Goal: Task Accomplishment & Management: Manage account settings

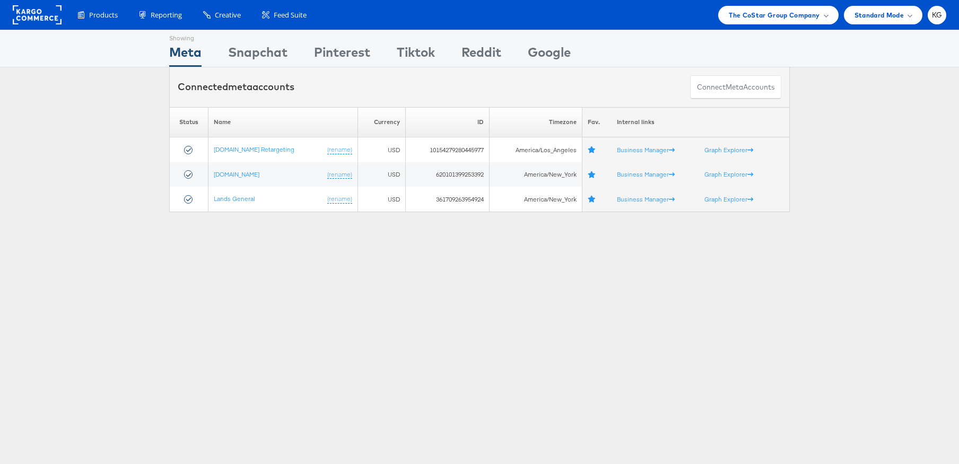
click at [336, 271] on div "Showing Meta Showing Snapchat Showing Pinterest Showing Tiktok Showing Reddit S…" at bounding box center [479, 295] width 959 height 530
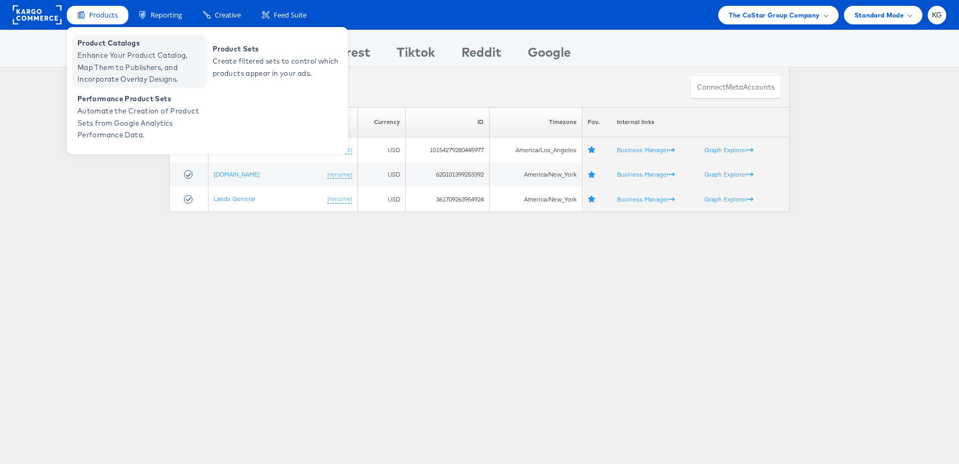
click at [122, 65] on span "Enhance Your Product Catalog, Map Them to Publishers, and Incorporate Overlay D…" at bounding box center [140, 67] width 127 height 36
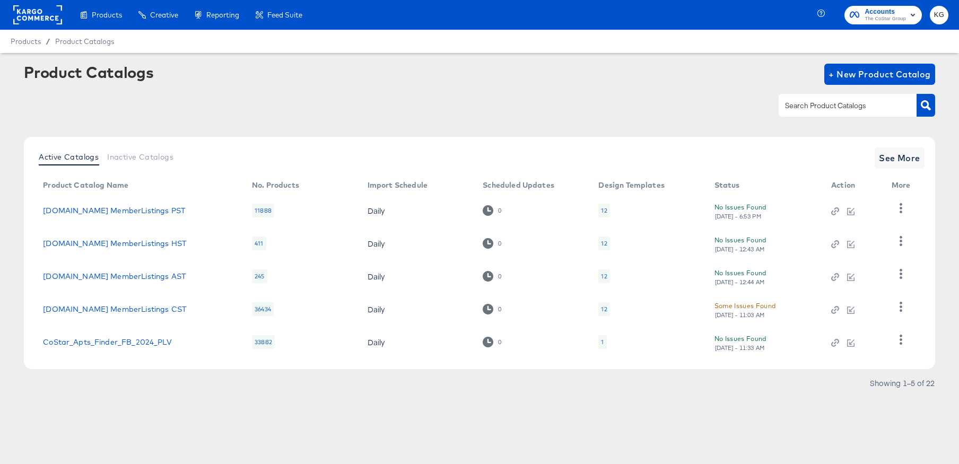
click at [794, 103] on input "text" at bounding box center [839, 106] width 113 height 12
type input "MST"
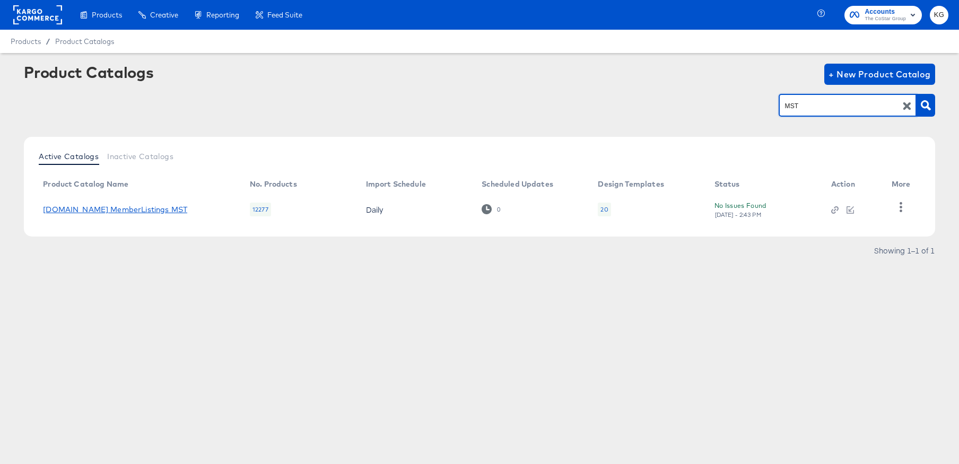
click at [65, 206] on link "Homes.com MemberListings MST" at bounding box center [115, 209] width 144 height 8
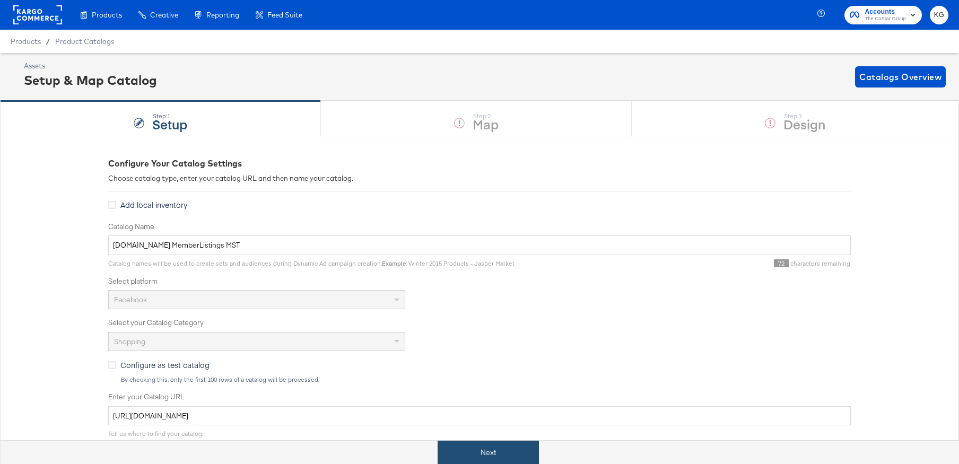
click at [492, 457] on button "Next" at bounding box center [488, 453] width 101 height 24
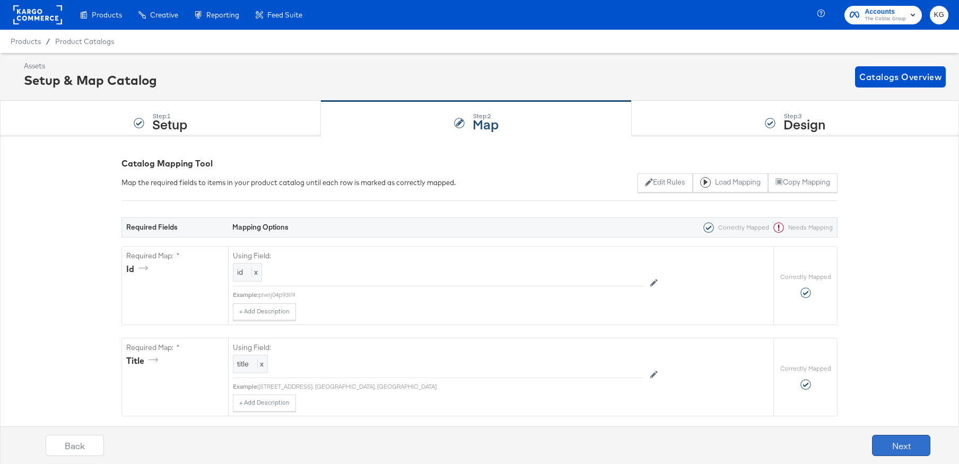
click at [909, 444] on button "Next" at bounding box center [901, 445] width 58 height 21
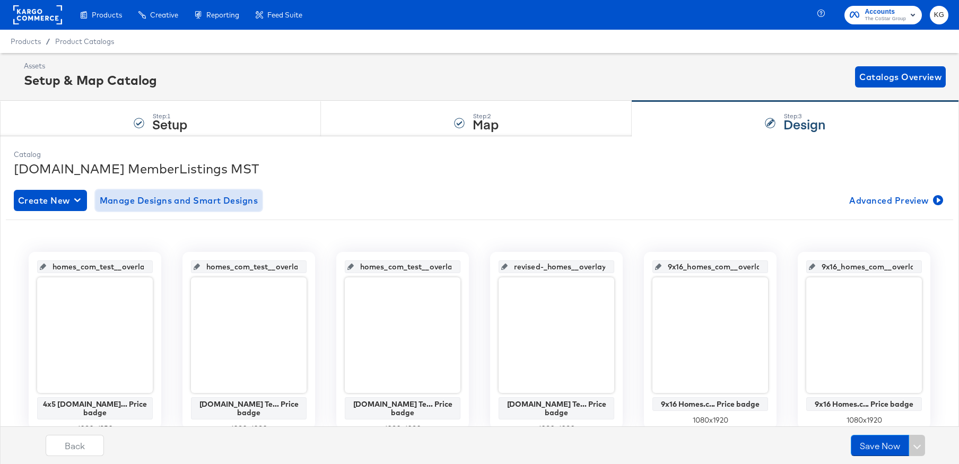
click at [205, 197] on span "Manage Designs and Smart Designs" at bounding box center [179, 200] width 159 height 15
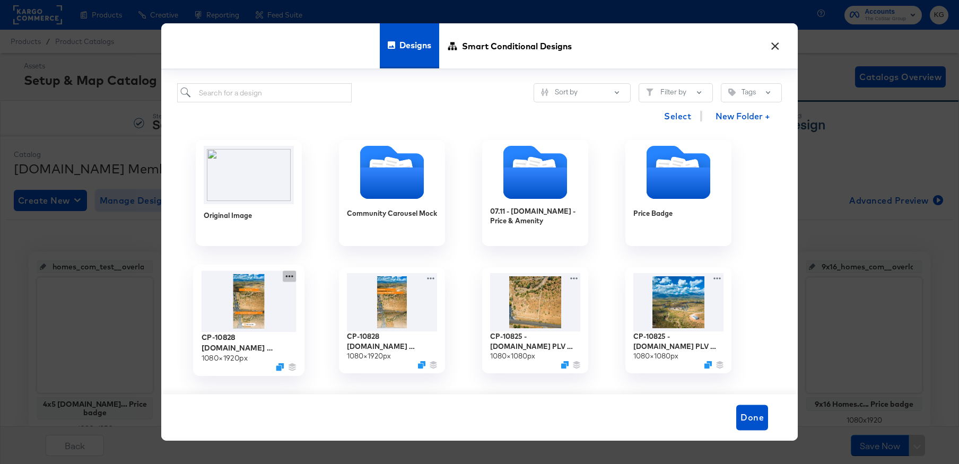
click at [288, 276] on icon at bounding box center [289, 276] width 13 height 11
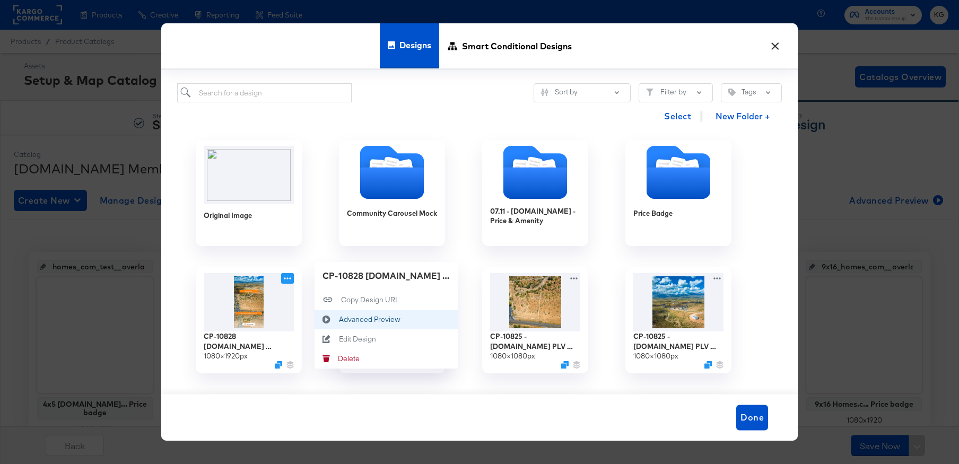
click at [339, 319] on div "Advanced Preview Advanced Preview" at bounding box center [339, 319] width 0 height 0
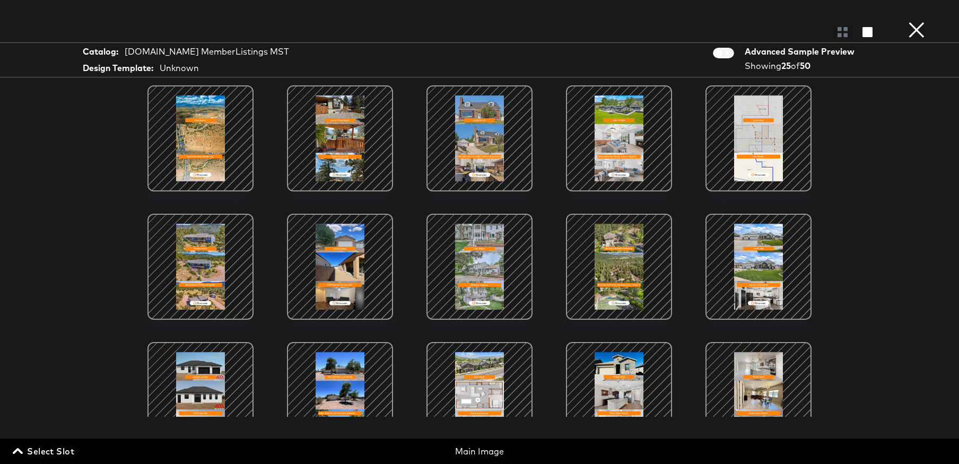
click at [636, 170] on div at bounding box center [619, 138] width 90 height 90
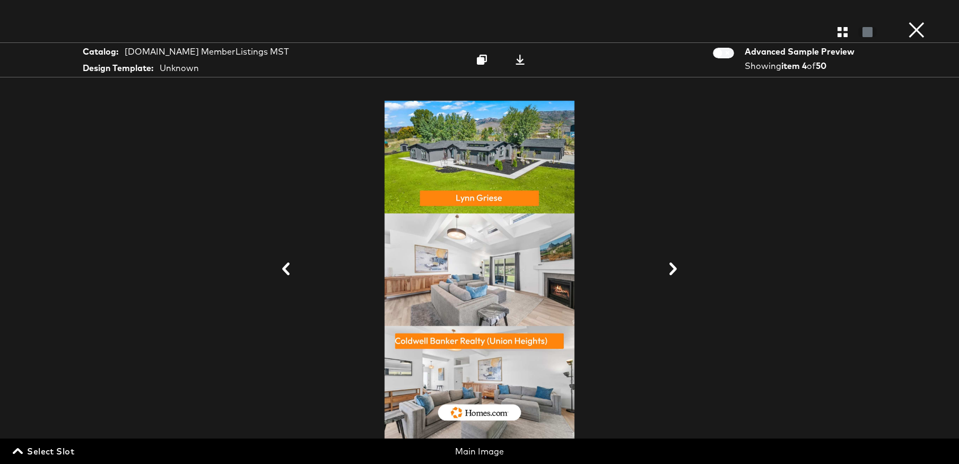
click at [917, 21] on button "×" at bounding box center [916, 10] width 21 height 21
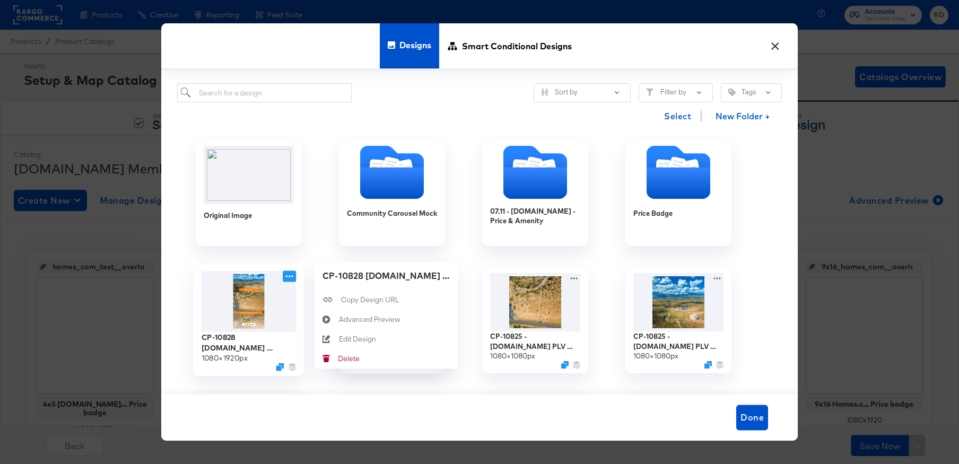
click at [285, 276] on icon at bounding box center [289, 276] width 13 height 11
click at [339, 319] on div "Advanced Preview Advanced Preview" at bounding box center [339, 319] width 0 height 0
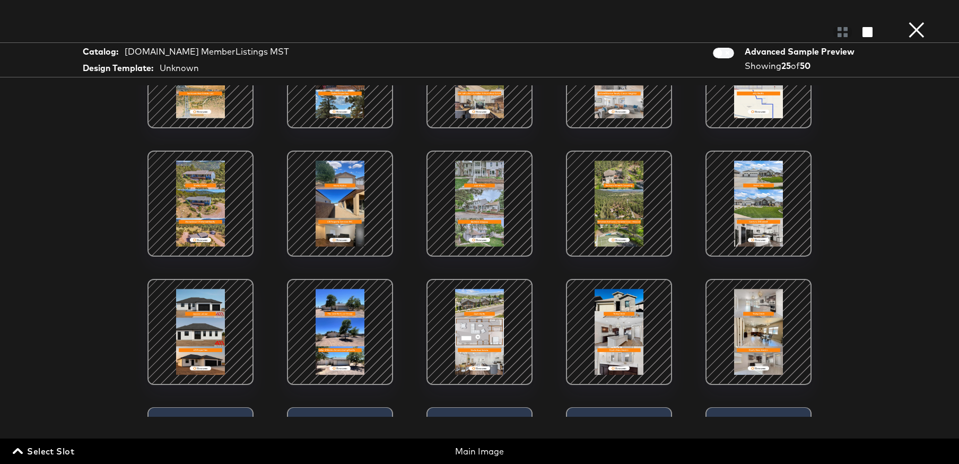
scroll to position [67, 0]
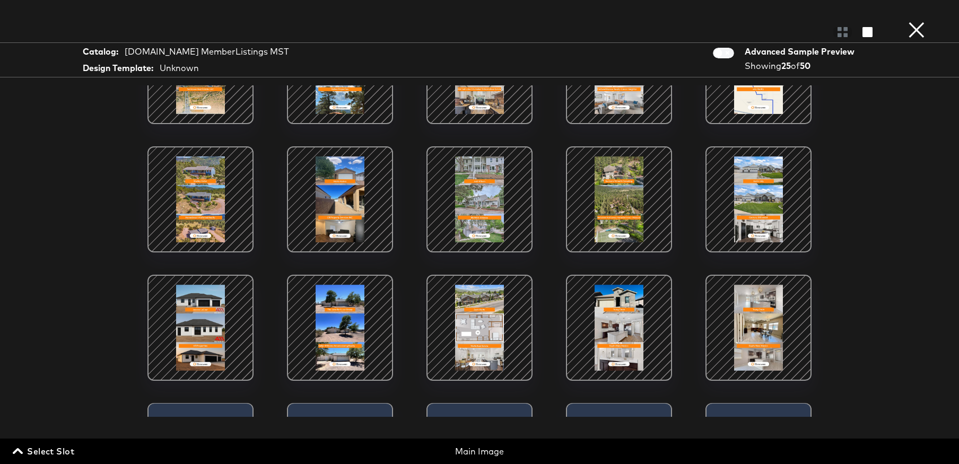
click at [333, 329] on div at bounding box center [340, 328] width 90 height 90
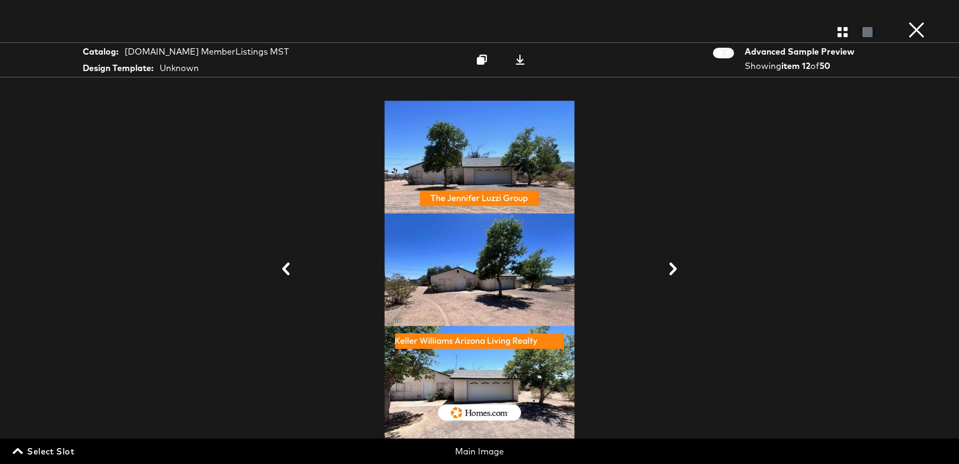
click at [920, 21] on button "×" at bounding box center [916, 10] width 21 height 21
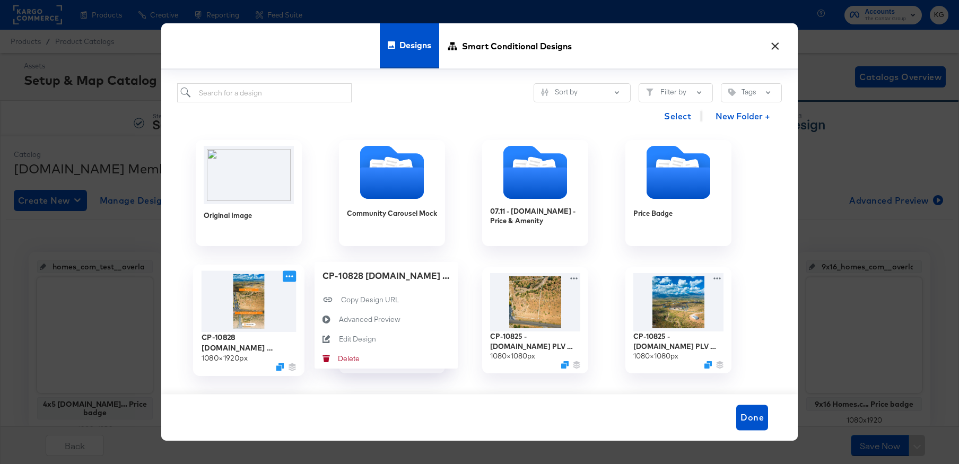
click at [289, 276] on icon at bounding box center [289, 276] width 7 height 2
click at [413, 314] on button "Advanced Preview Advanced Preview" at bounding box center [386, 320] width 143 height 20
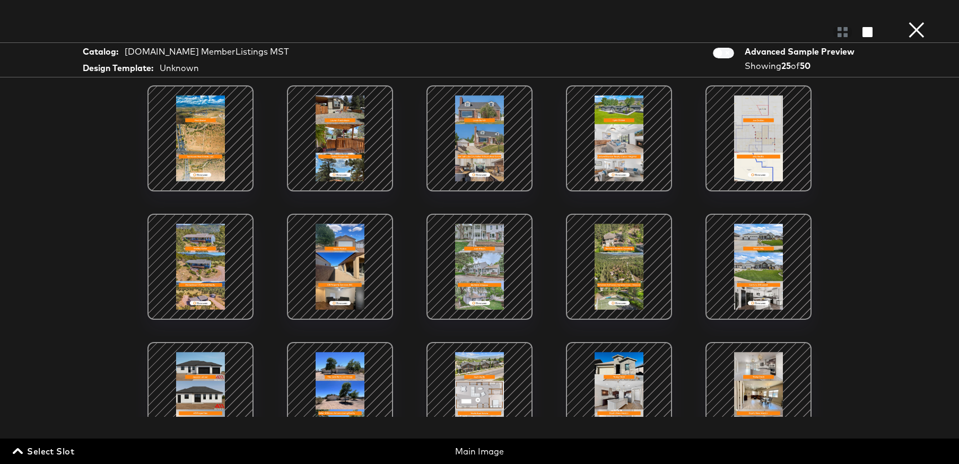
click at [609, 264] on div at bounding box center [619, 267] width 90 height 90
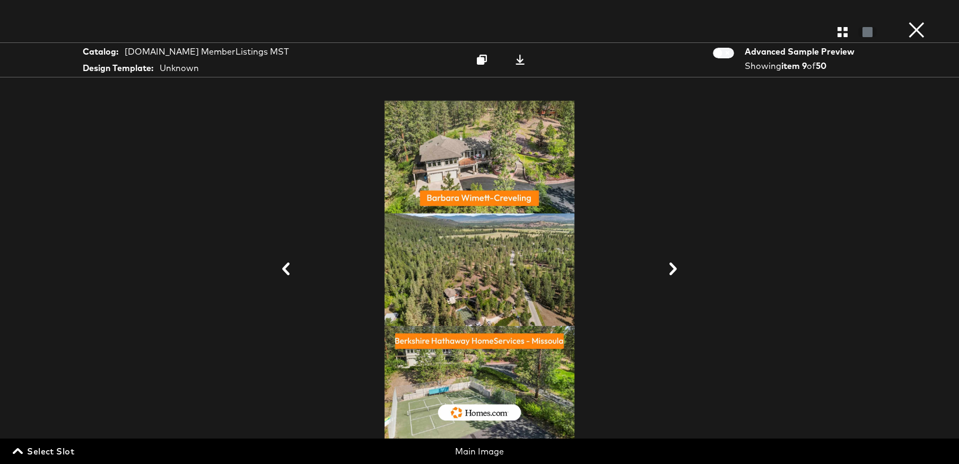
scroll to position [2, 0]
click at [915, 21] on button "×" at bounding box center [916, 10] width 21 height 21
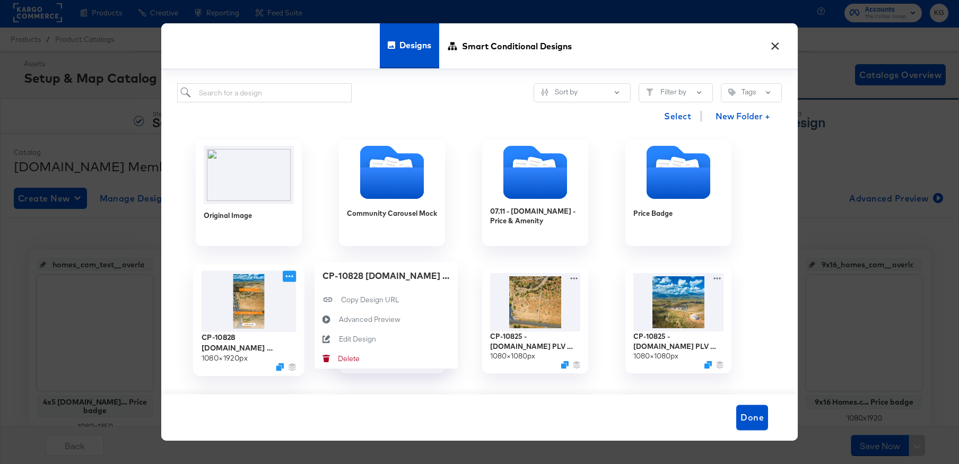
click at [290, 278] on icon at bounding box center [289, 276] width 13 height 11
click at [339, 319] on div "Advanced Preview Advanced Preview" at bounding box center [339, 319] width 0 height 0
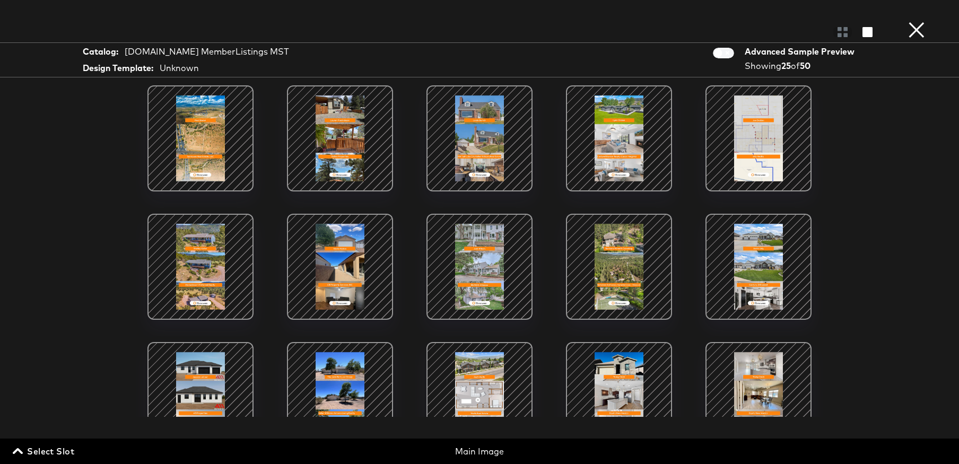
click at [919, 21] on button "×" at bounding box center [916, 10] width 21 height 21
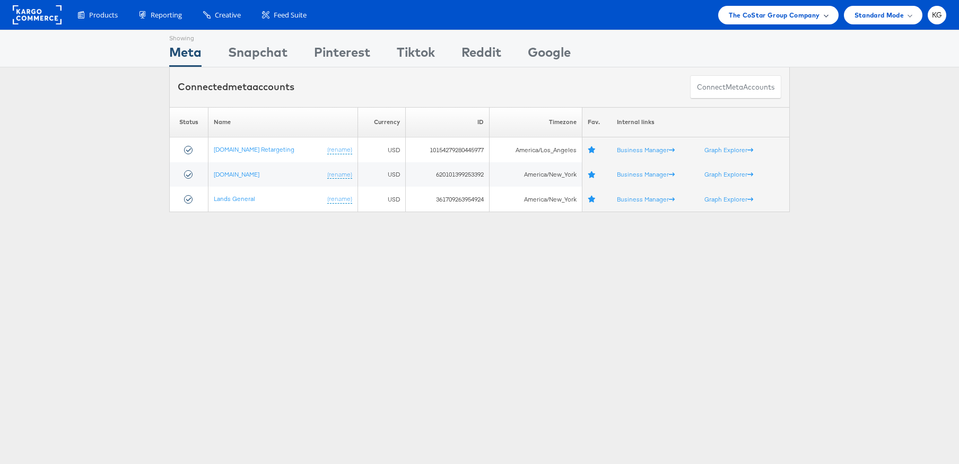
click at [752, 10] on span "The CoStar Group Company" at bounding box center [774, 15] width 91 height 11
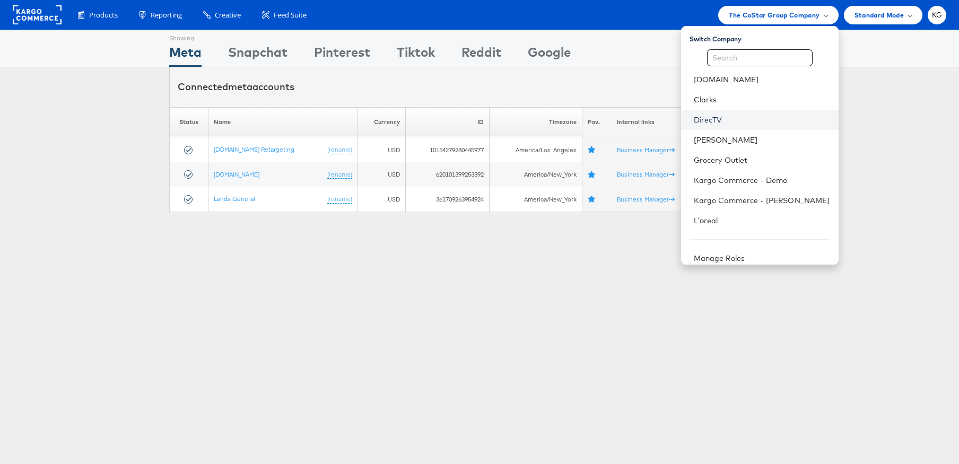
click at [756, 120] on link "DirecTV" at bounding box center [762, 120] width 136 height 11
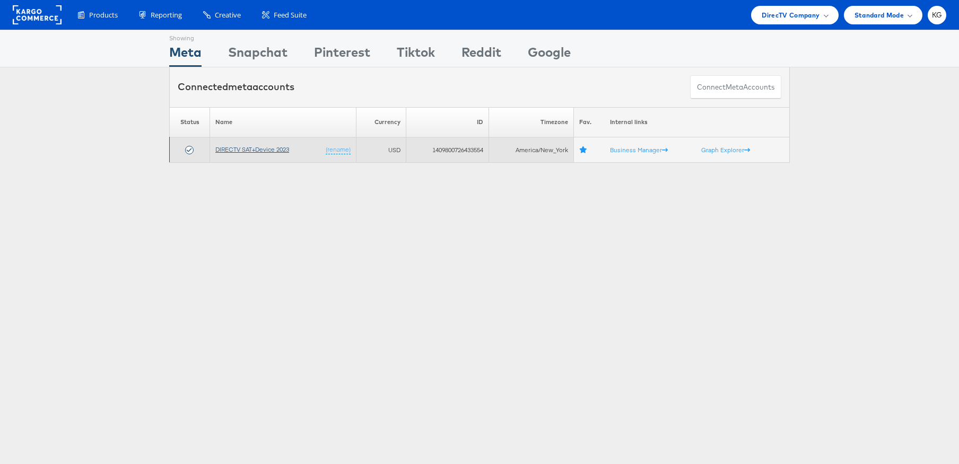
click at [266, 151] on link "DIRECTV SAT+Device 2023" at bounding box center [252, 149] width 74 height 8
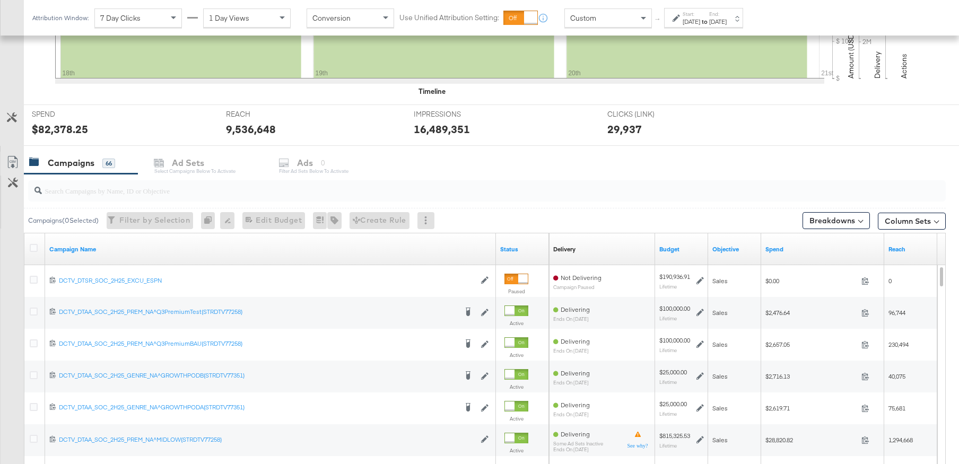
scroll to position [335, 0]
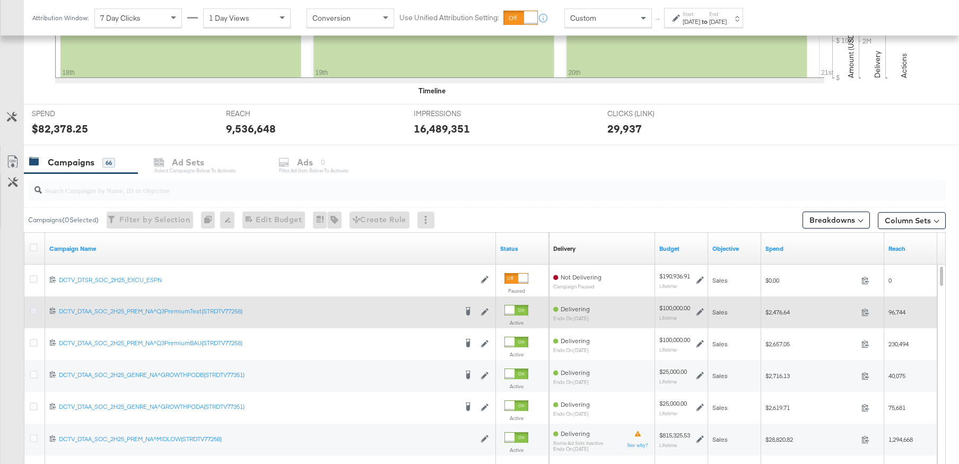
click at [36, 310] on icon at bounding box center [34, 311] width 8 height 8
click at [0, 0] on input "checkbox" at bounding box center [0, 0] width 0 height 0
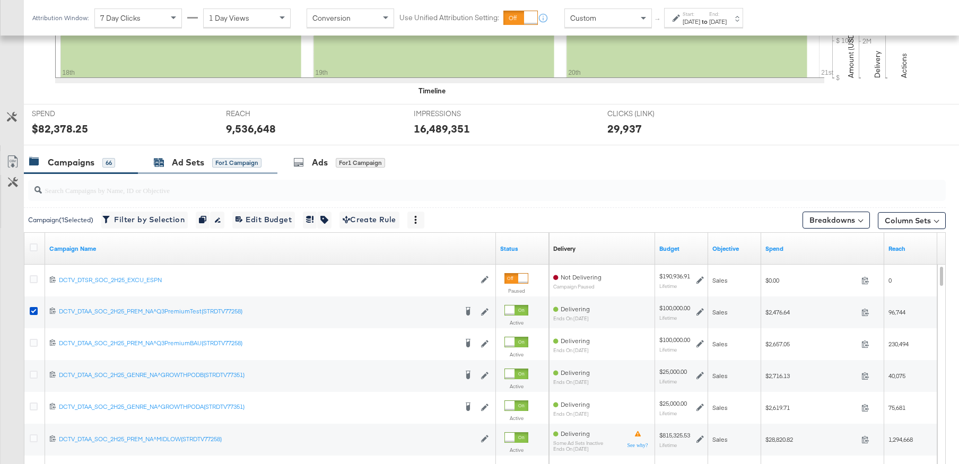
click at [194, 163] on div "Ad Sets" at bounding box center [188, 162] width 32 height 12
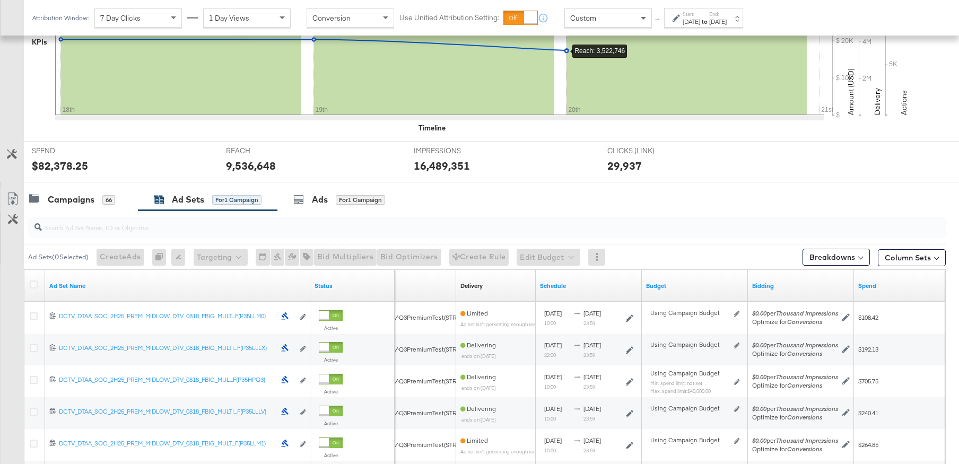
scroll to position [297, 0]
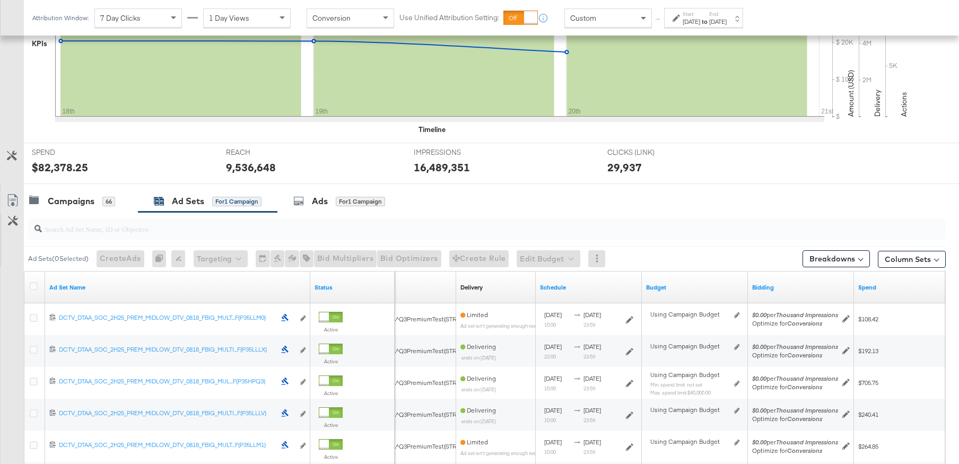
click at [700, 24] on div "[DATE]" at bounding box center [692, 22] width 18 height 8
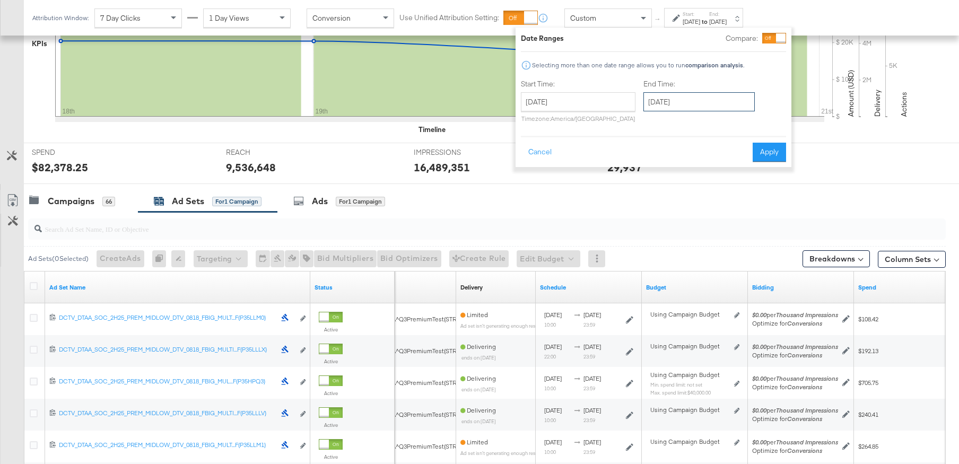
click at [677, 98] on input "August 20th 2025" at bounding box center [698, 101] width 111 height 19
click at [669, 199] on td "18" at bounding box center [674, 200] width 18 height 15
click at [715, 100] on input "August 18th 2025" at bounding box center [698, 101] width 111 height 19
click at [756, 122] on span "›" at bounding box center [764, 124] width 16 height 16
click at [709, 155] on td "3" at bounding box center [710, 155] width 18 height 15
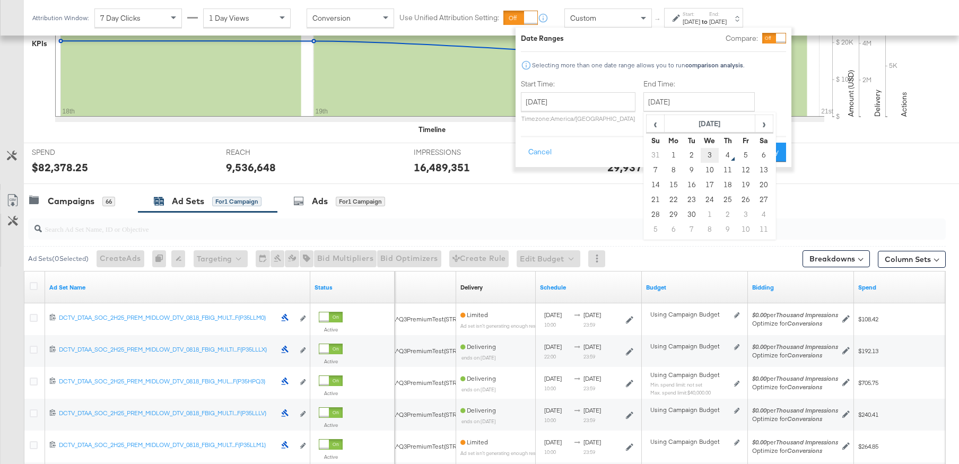
type input "September 3rd 2025"
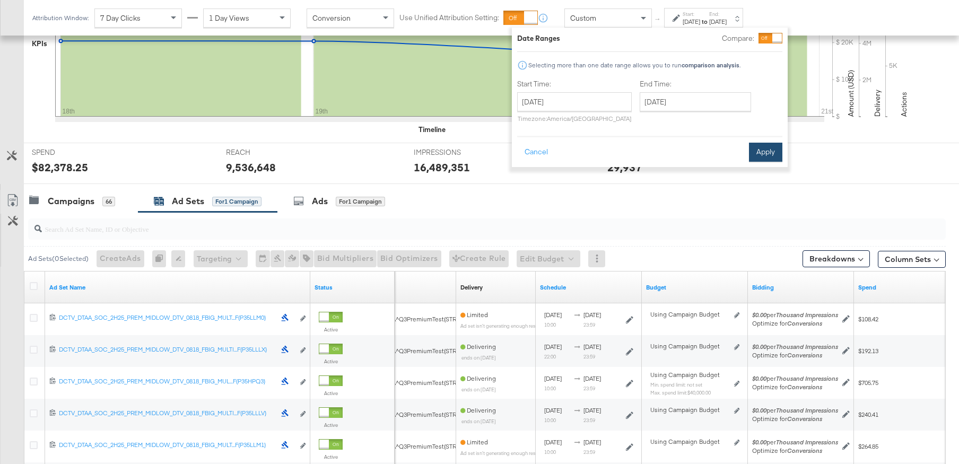
click at [752, 151] on button "Apply" at bounding box center [765, 152] width 33 height 19
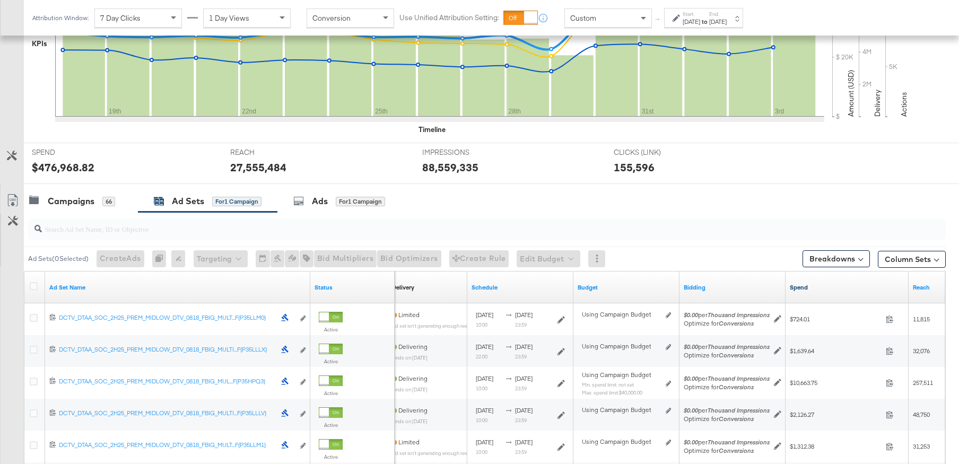
click at [804, 285] on link "Spend" at bounding box center [847, 287] width 115 height 8
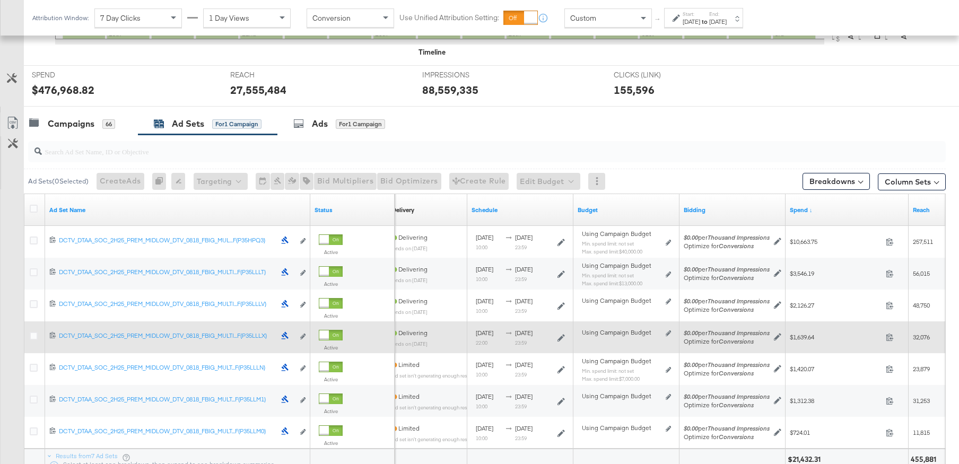
scroll to position [372, 0]
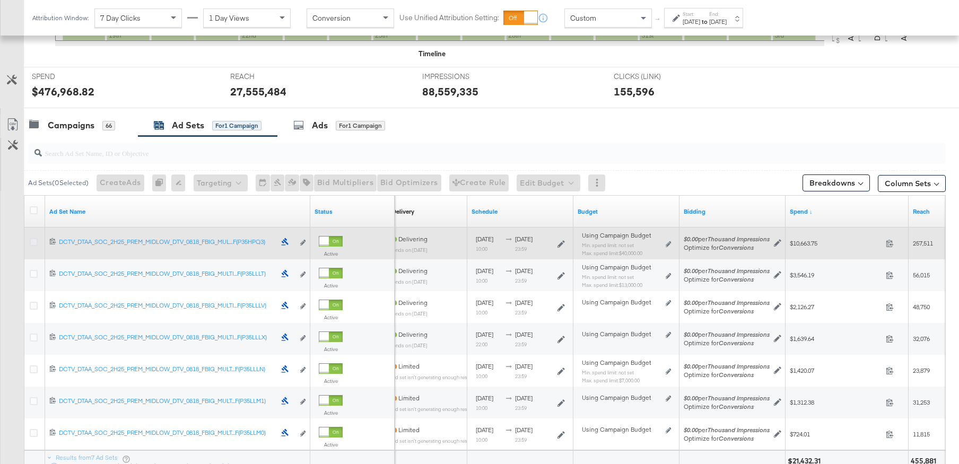
click at [33, 242] on icon at bounding box center [34, 242] width 8 height 8
click at [0, 0] on input "checkbox" at bounding box center [0, 0] width 0 height 0
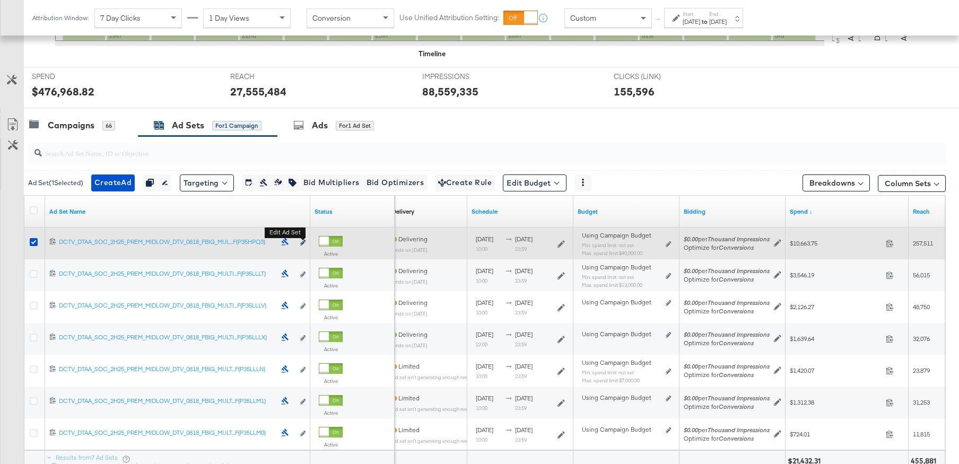
click at [305, 242] on icon "link" at bounding box center [302, 243] width 5 height 6
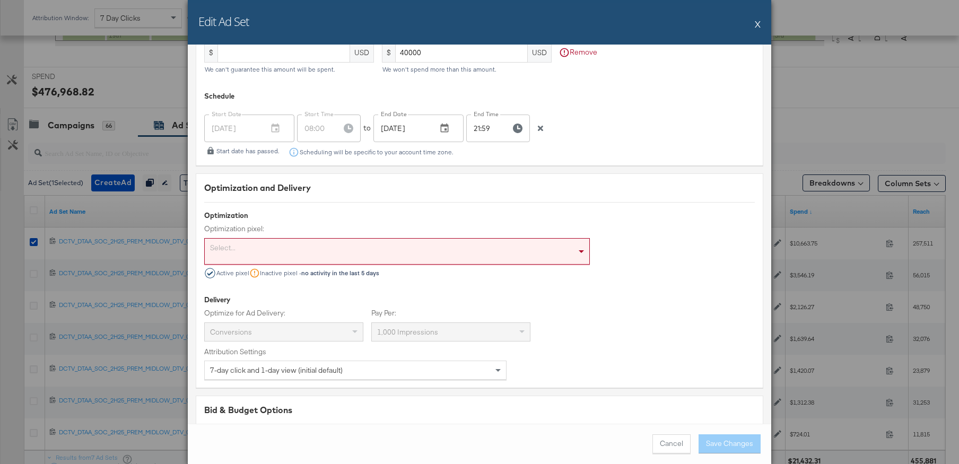
scroll to position [3012, 0]
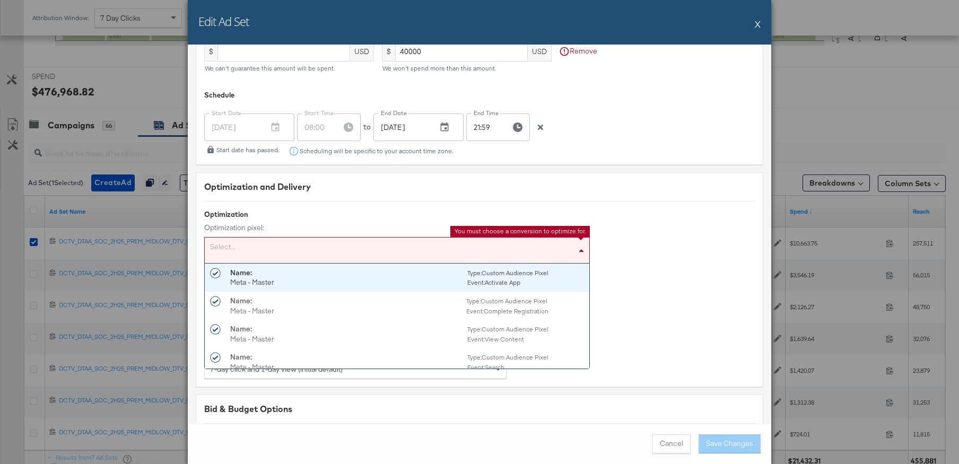
click at [331, 238] on div "Select..." at bounding box center [397, 250] width 385 height 25
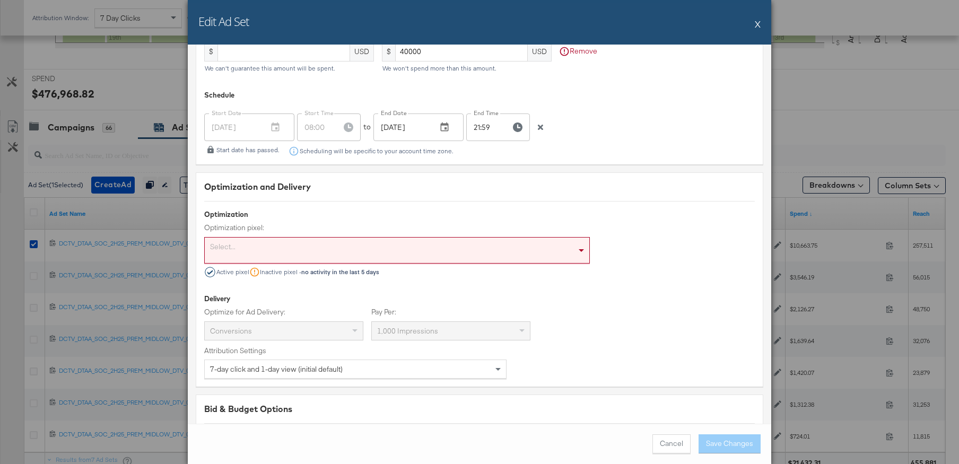
click at [365, 193] on div "Optimization and Delivery Optimization Optimization pixel: Select... Active pix…" at bounding box center [480, 279] width 568 height 214
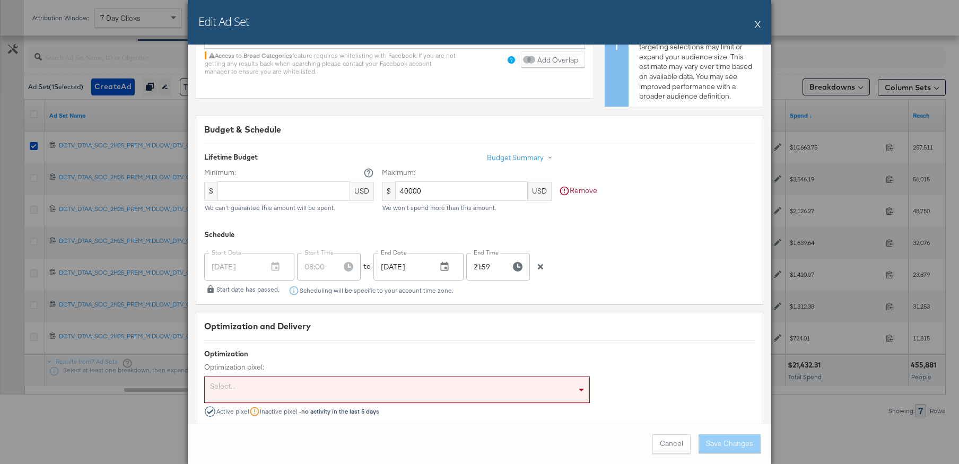
scroll to position [2874, 0]
click at [659, 449] on button "Cancel" at bounding box center [672, 443] width 38 height 19
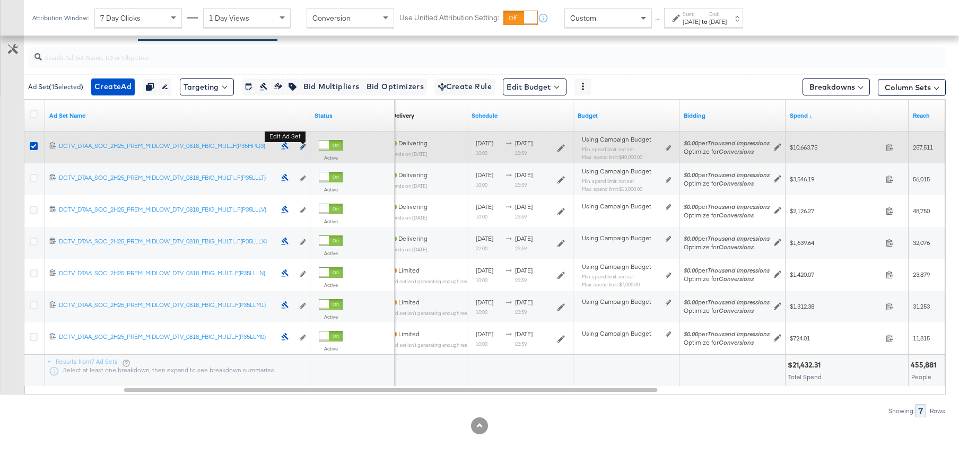
click at [303, 145] on icon "link" at bounding box center [302, 147] width 5 height 6
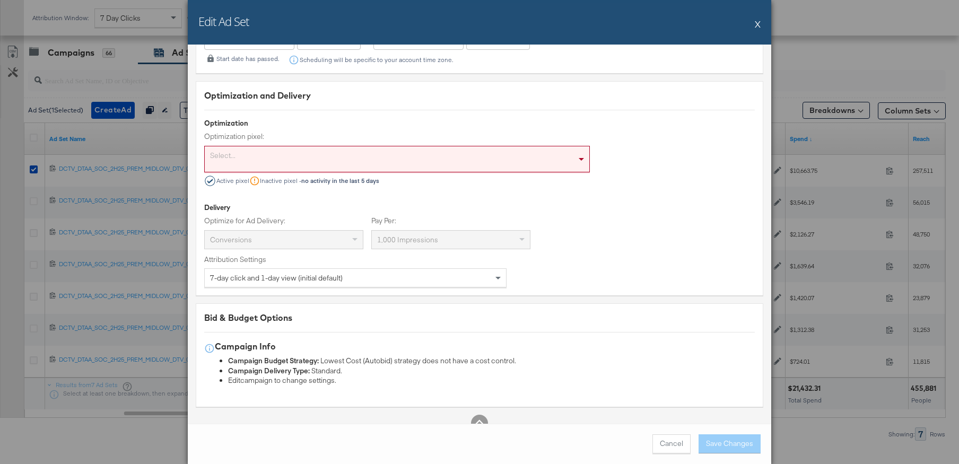
scroll to position [468, 0]
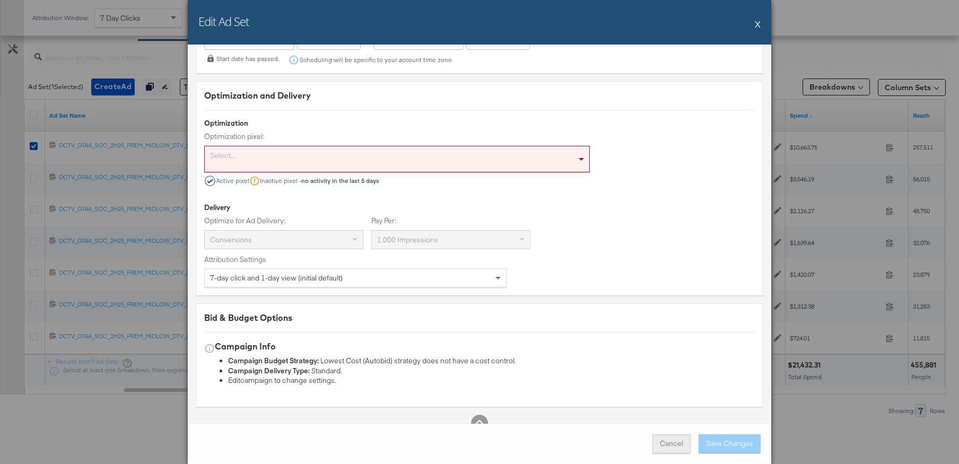
click at [673, 446] on button "Cancel" at bounding box center [672, 443] width 38 height 19
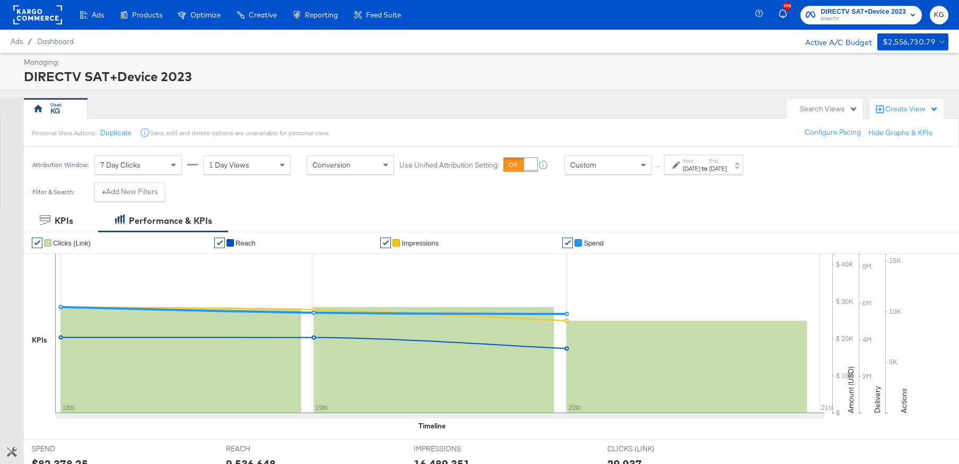
click at [42, 19] on rect at bounding box center [37, 14] width 49 height 19
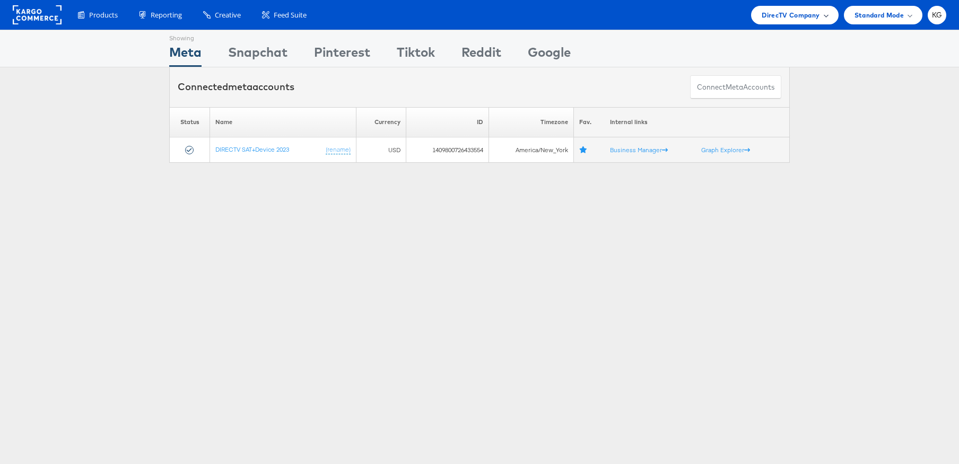
click at [769, 14] on span "DirecTV Company" at bounding box center [791, 15] width 58 height 11
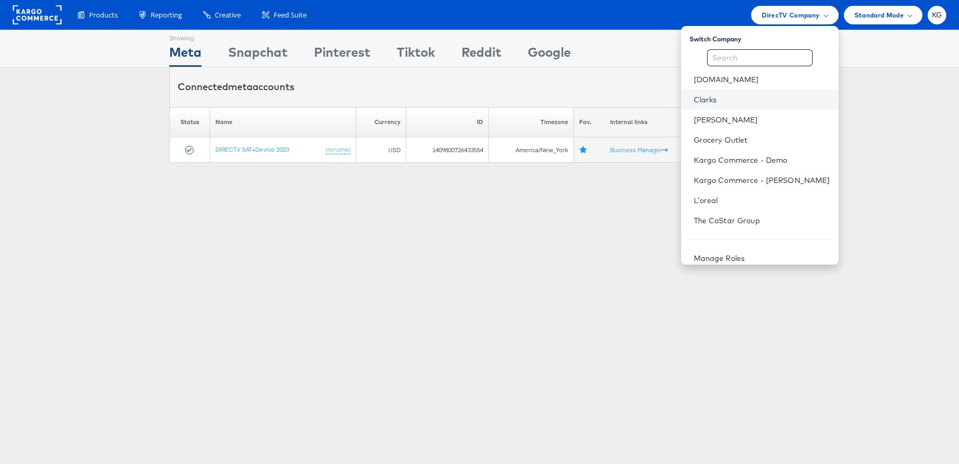
click at [758, 105] on link "Clarks" at bounding box center [762, 99] width 136 height 11
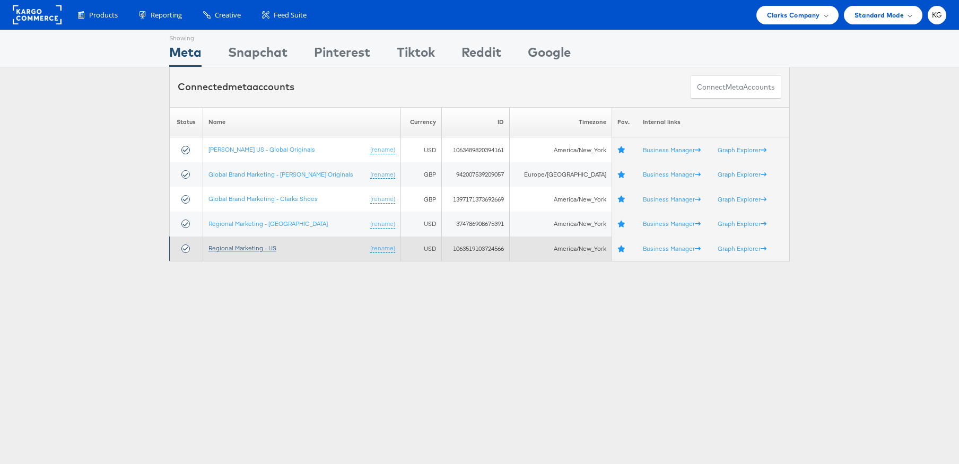
click at [260, 246] on link "Regional Marketing - US" at bounding box center [242, 248] width 68 height 8
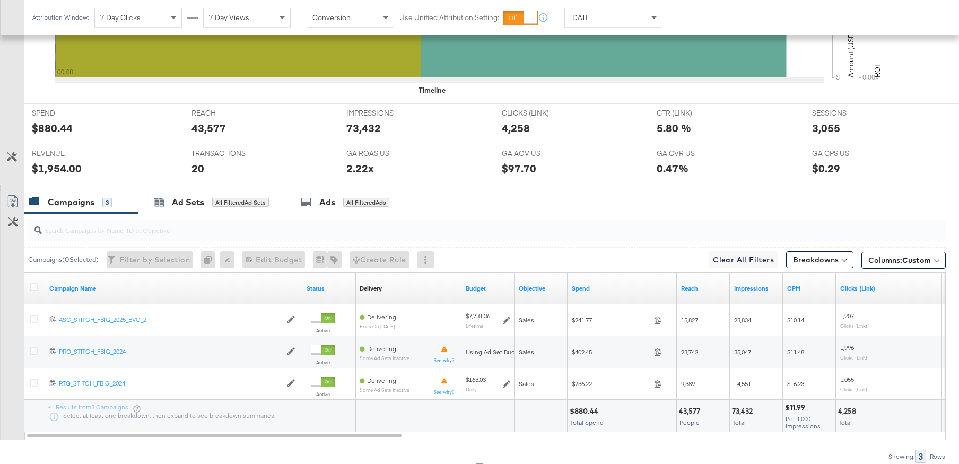
scroll to position [408, 0]
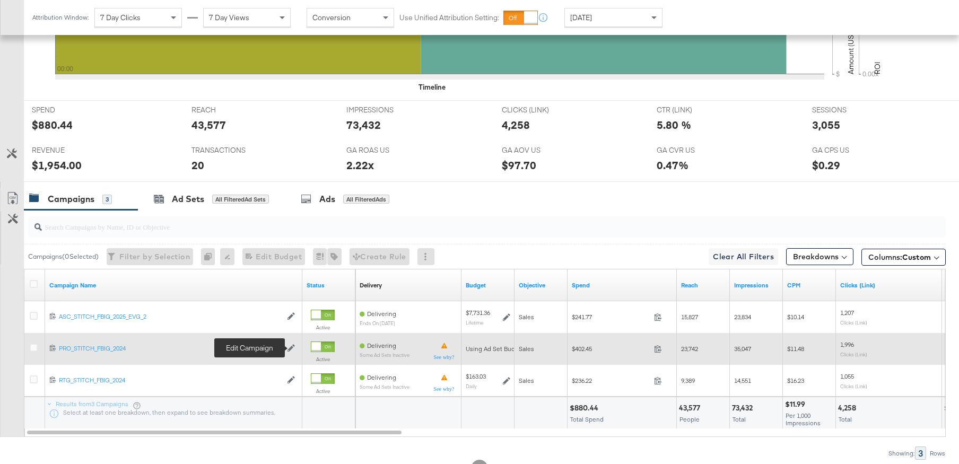
click at [289, 350] on icon at bounding box center [291, 348] width 7 height 7
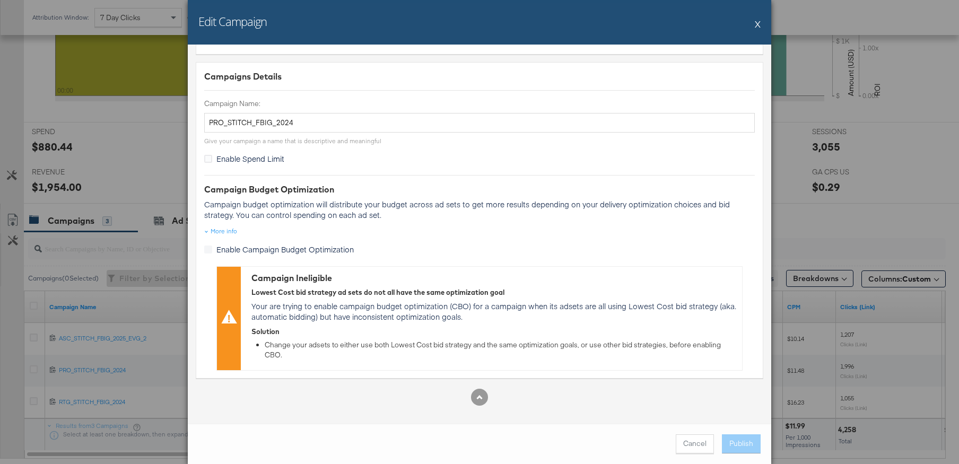
scroll to position [450, 0]
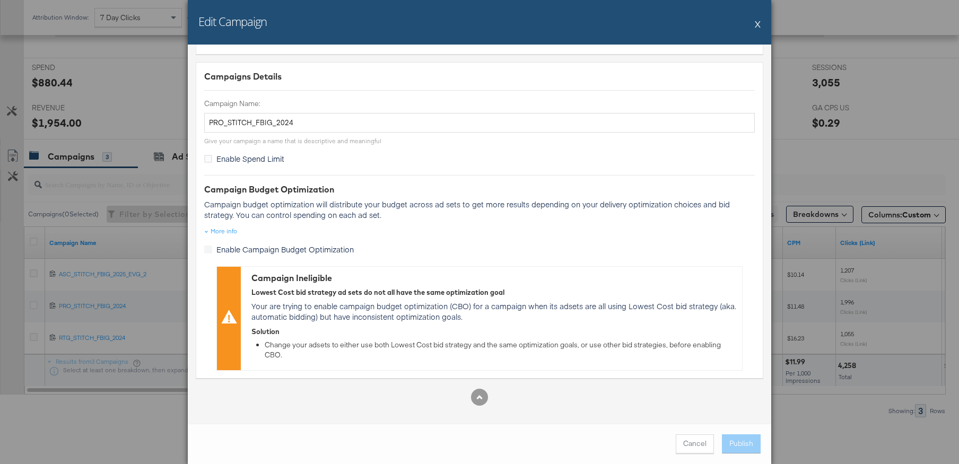
click at [758, 27] on button "X" at bounding box center [758, 23] width 6 height 21
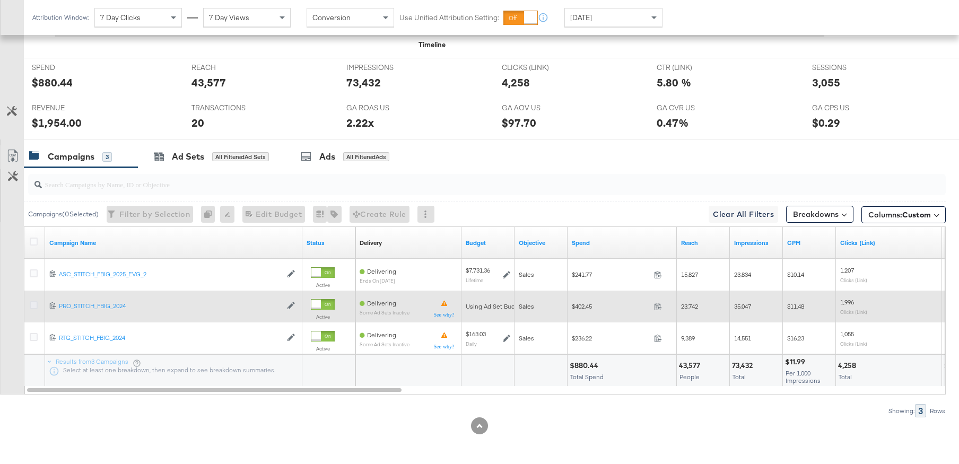
click at [33, 305] on icon at bounding box center [34, 305] width 8 height 8
click at [0, 0] on input "checkbox" at bounding box center [0, 0] width 0 height 0
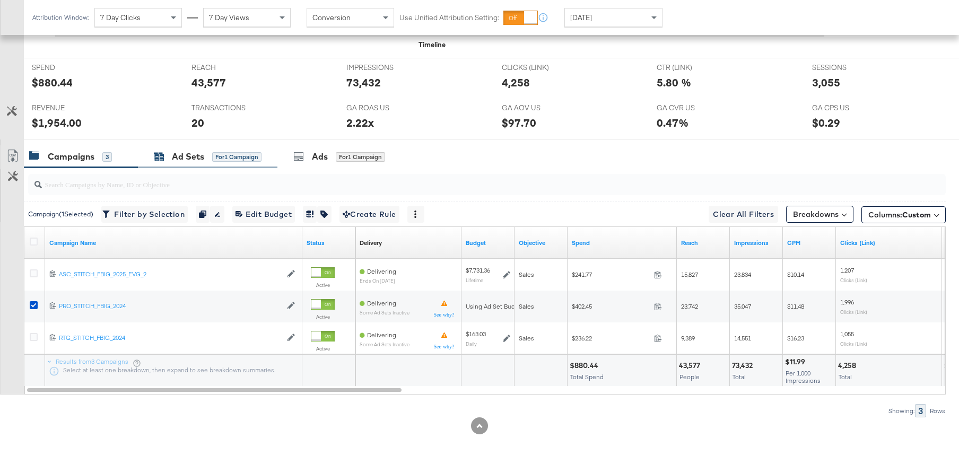
click at [203, 159] on div "Ad Sets" at bounding box center [188, 157] width 32 height 12
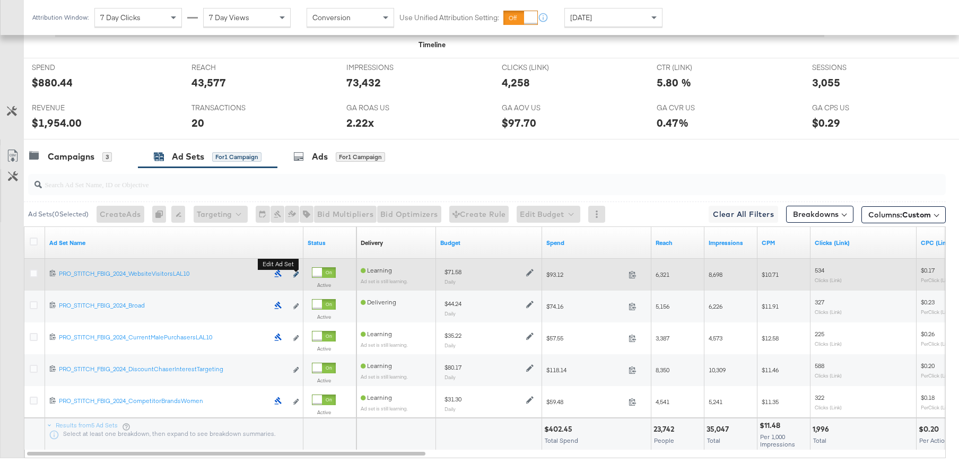
click at [298, 274] on icon "link" at bounding box center [295, 275] width 5 height 6
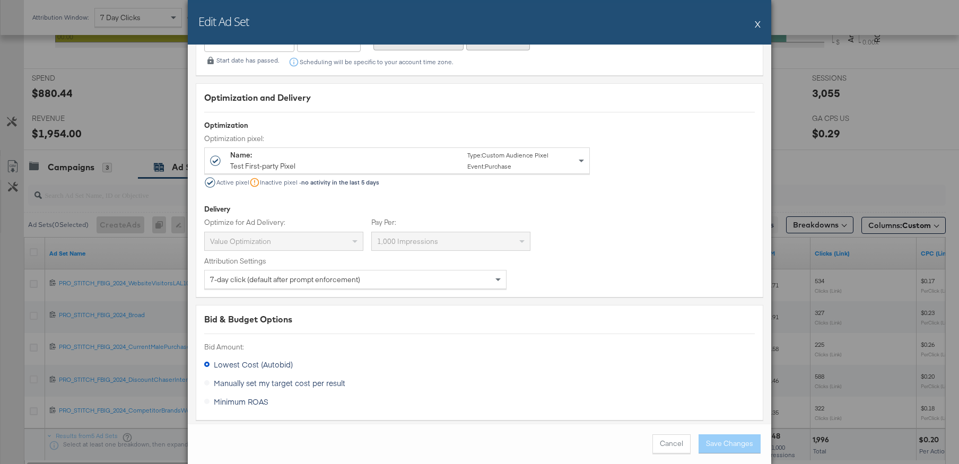
scroll to position [2587, 0]
click at [673, 440] on button "Cancel" at bounding box center [672, 443] width 38 height 19
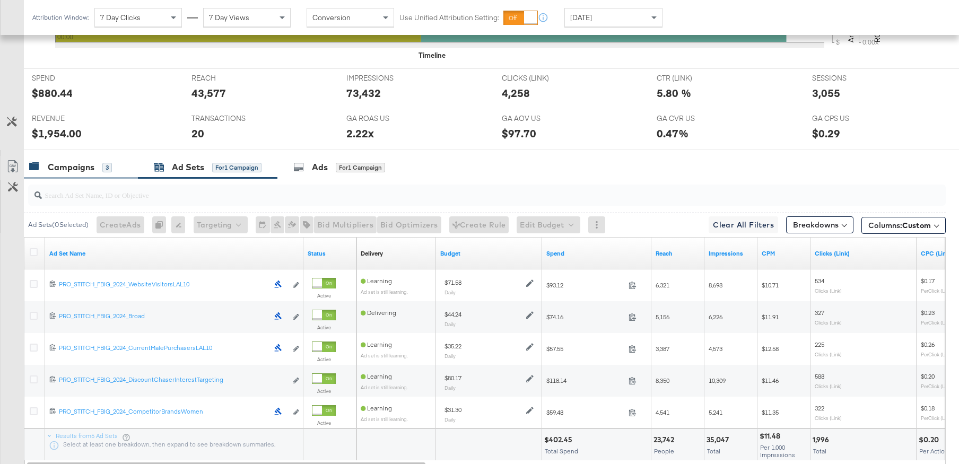
click at [65, 168] on div "Campaigns" at bounding box center [71, 167] width 47 height 12
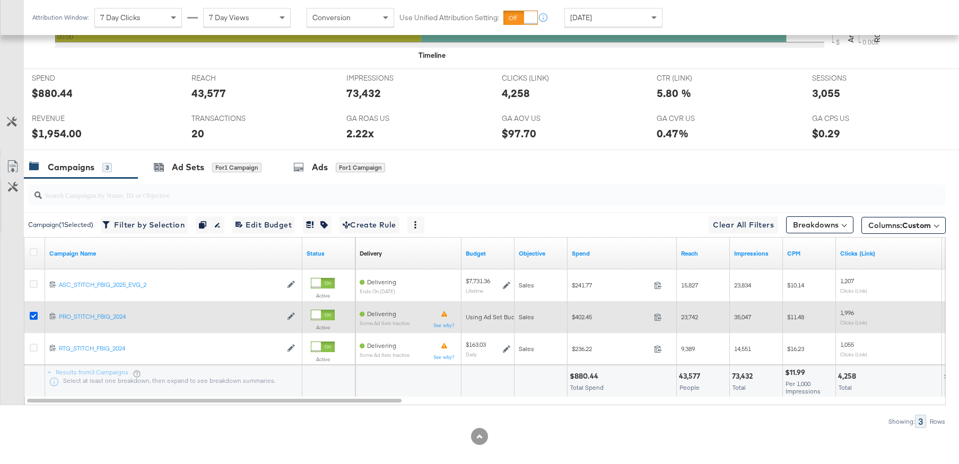
click at [33, 316] on icon at bounding box center [34, 316] width 8 height 8
click at [0, 0] on input "checkbox" at bounding box center [0, 0] width 0 height 0
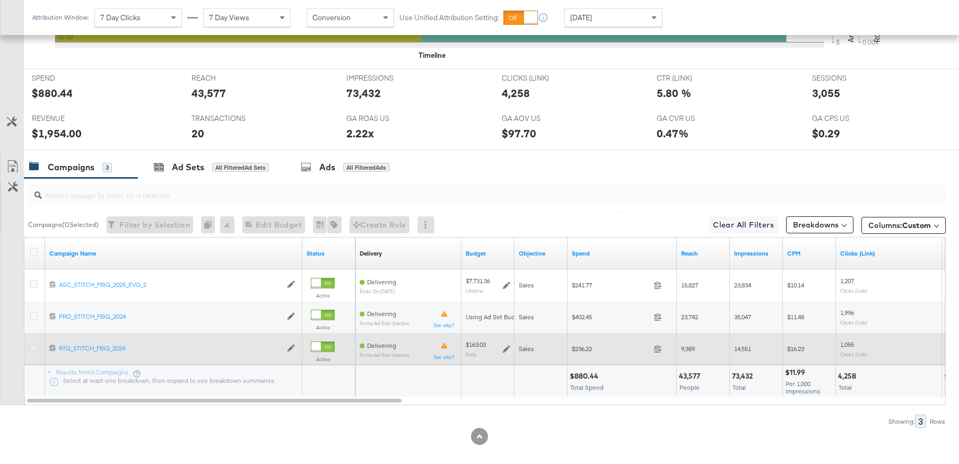
click at [32, 349] on icon at bounding box center [34, 348] width 8 height 8
click at [0, 0] on input "checkbox" at bounding box center [0, 0] width 0 height 0
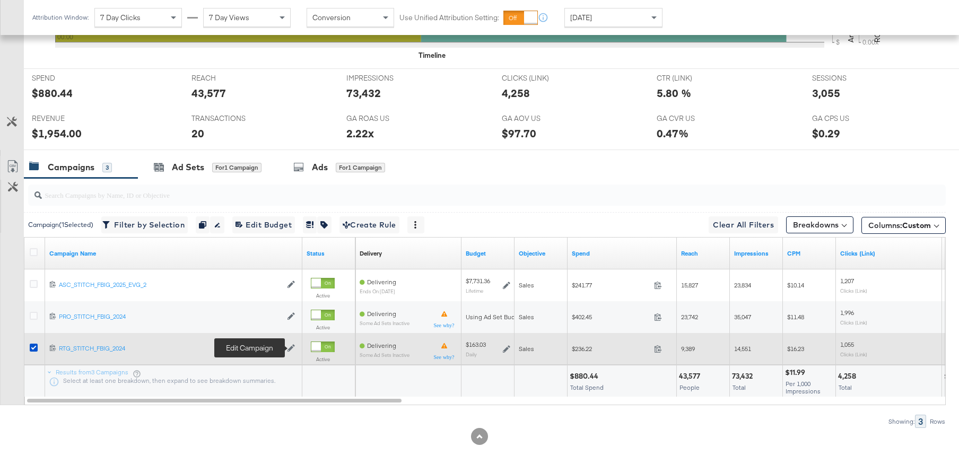
click at [291, 348] on icon at bounding box center [291, 348] width 7 height 7
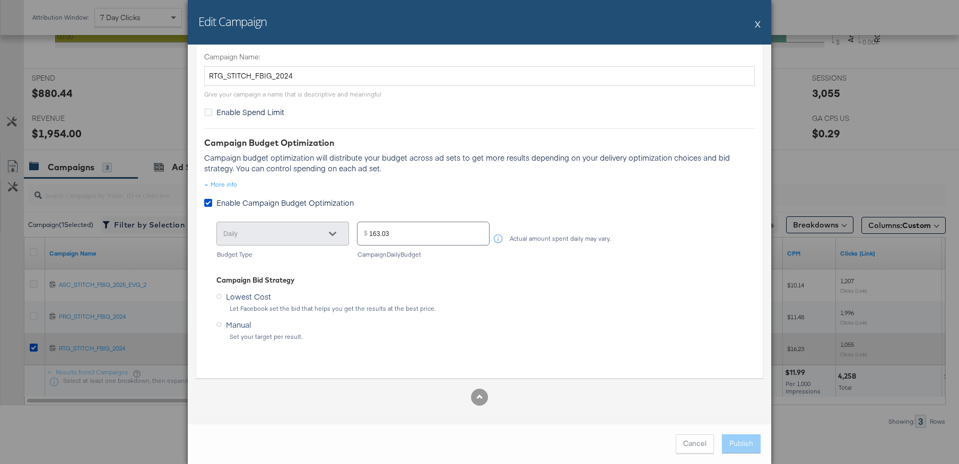
scroll to position [450, 0]
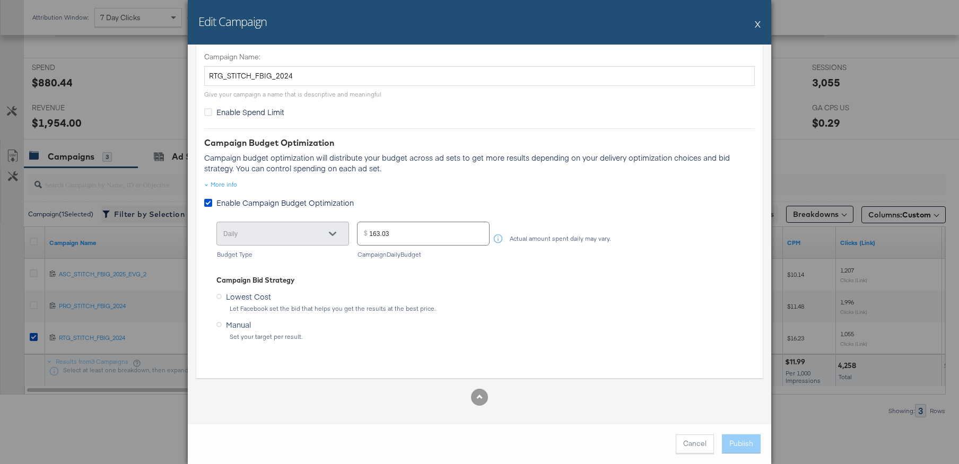
click at [690, 443] on button "Cancel" at bounding box center [695, 443] width 38 height 19
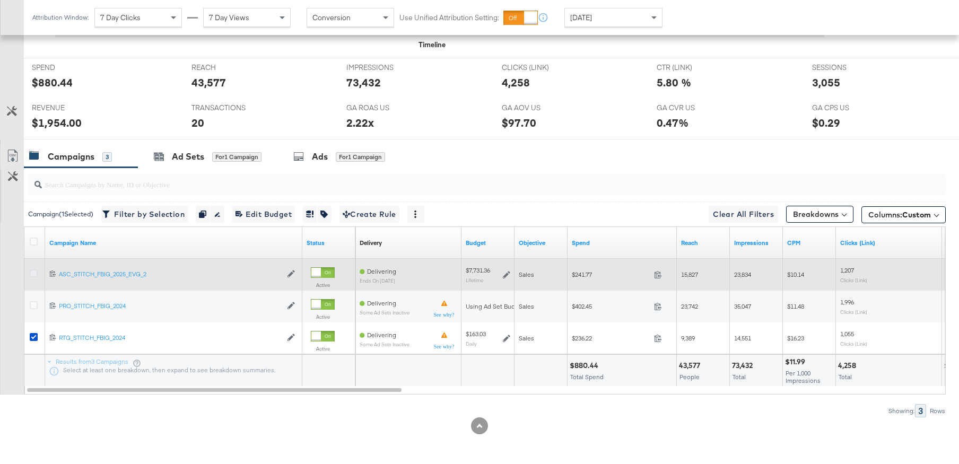
click at [36, 273] on icon at bounding box center [34, 273] width 8 height 8
click at [0, 0] on input "checkbox" at bounding box center [0, 0] width 0 height 0
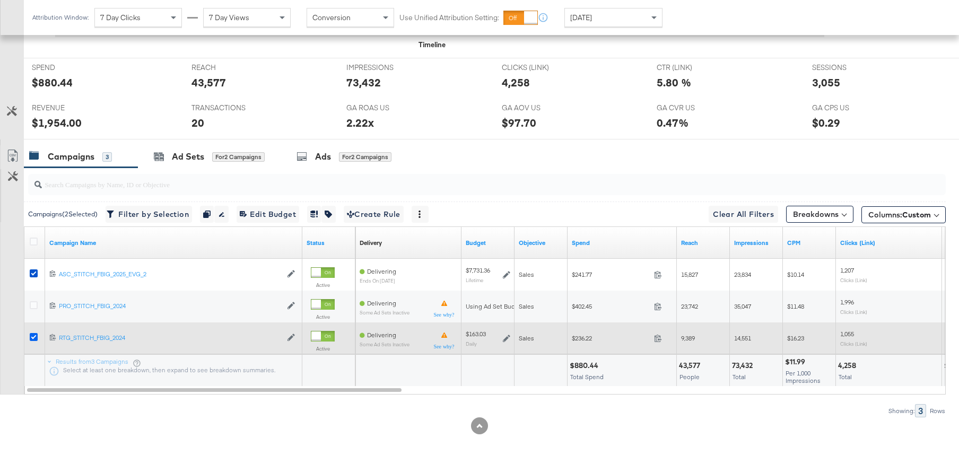
click at [36, 338] on icon at bounding box center [34, 337] width 8 height 8
click at [0, 0] on input "checkbox" at bounding box center [0, 0] width 0 height 0
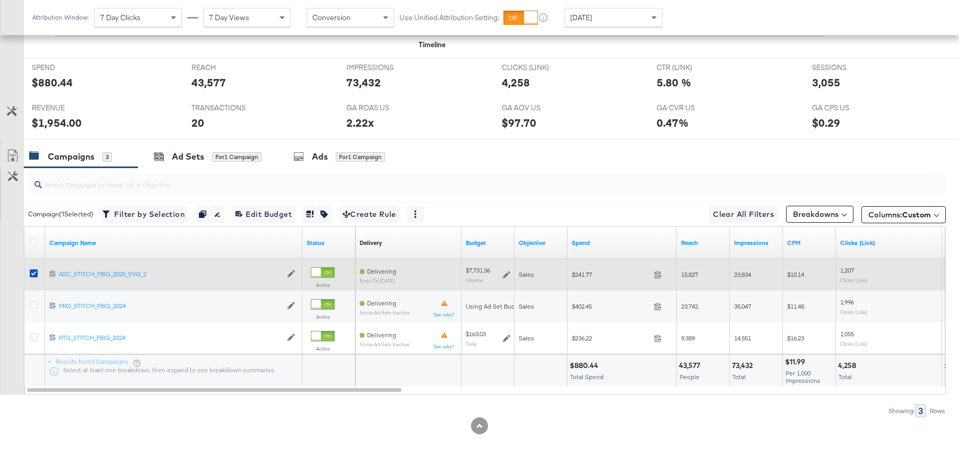
click at [38, 276] on div at bounding box center [35, 274] width 11 height 11
click at [34, 274] on icon at bounding box center [34, 273] width 8 height 8
click at [0, 0] on input "checkbox" at bounding box center [0, 0] width 0 height 0
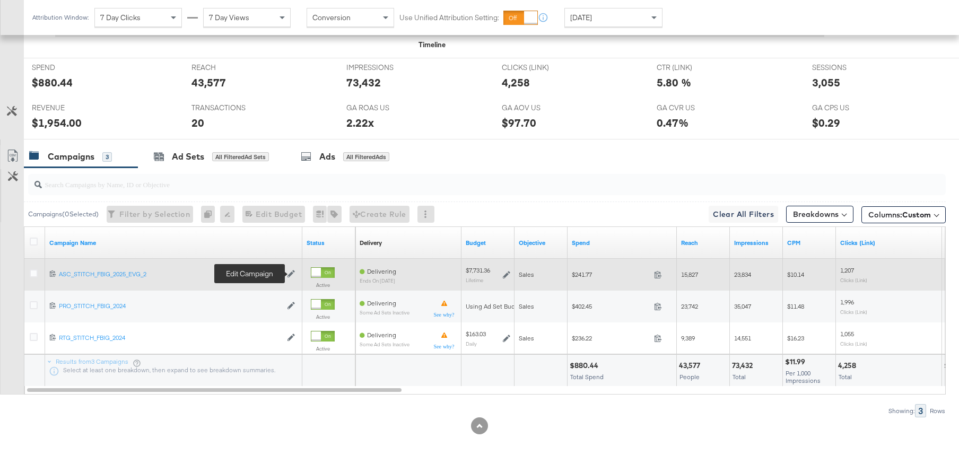
click at [293, 273] on icon at bounding box center [291, 274] width 7 height 7
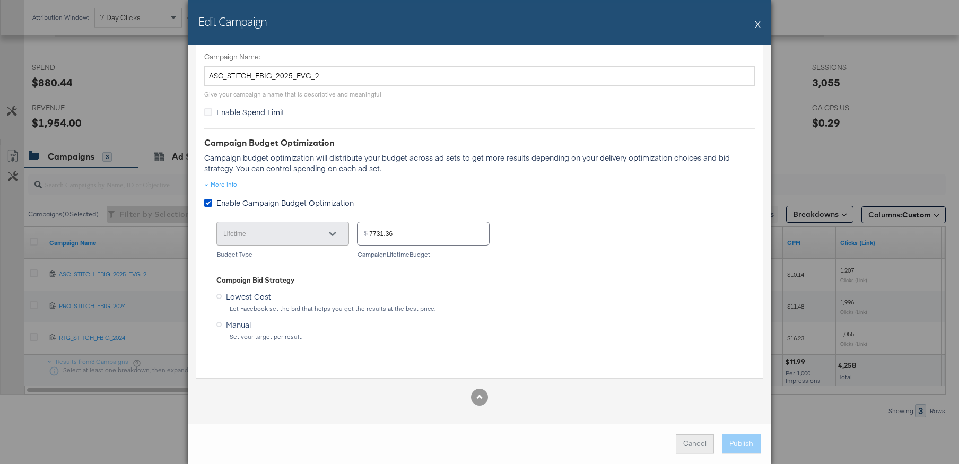
click at [701, 448] on button "Cancel" at bounding box center [695, 443] width 38 height 19
